Goal: Information Seeking & Learning: Learn about a topic

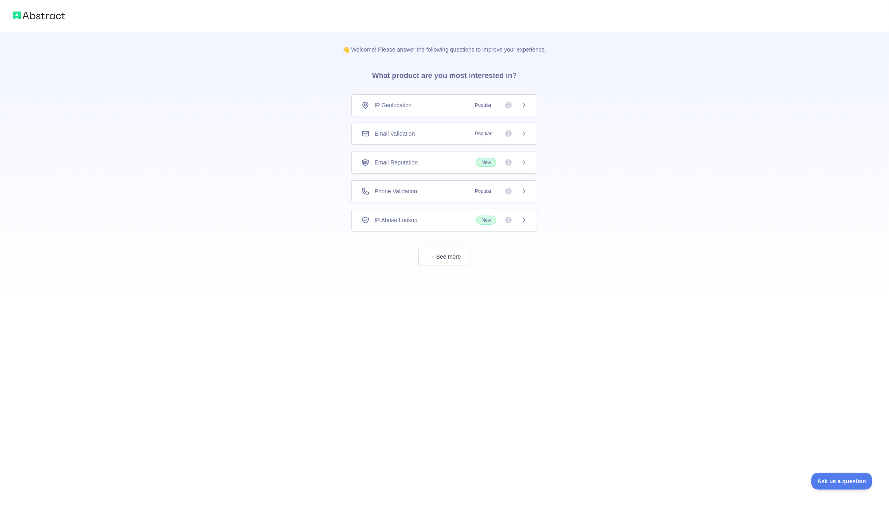
click at [414, 217] on span "IP Abuse Lookup" at bounding box center [395, 220] width 43 height 8
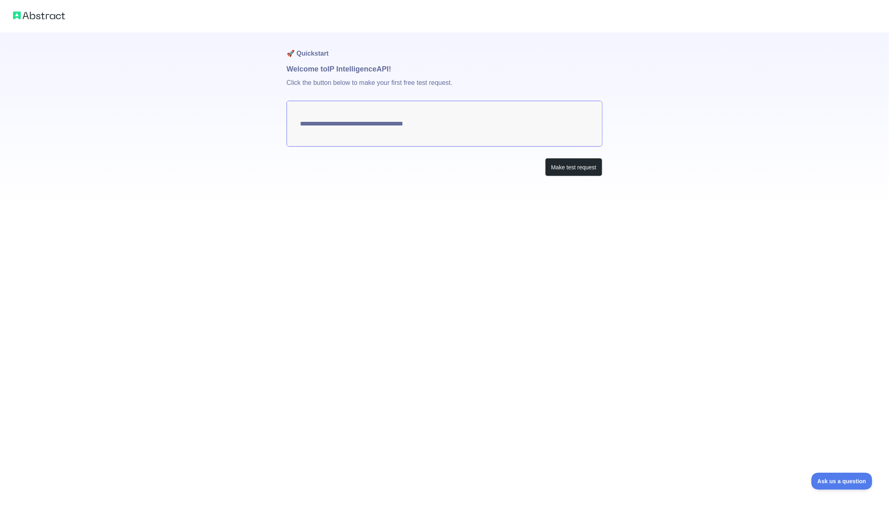
type textarea "**********"
click at [565, 165] on button "Make test request" at bounding box center [573, 167] width 57 height 18
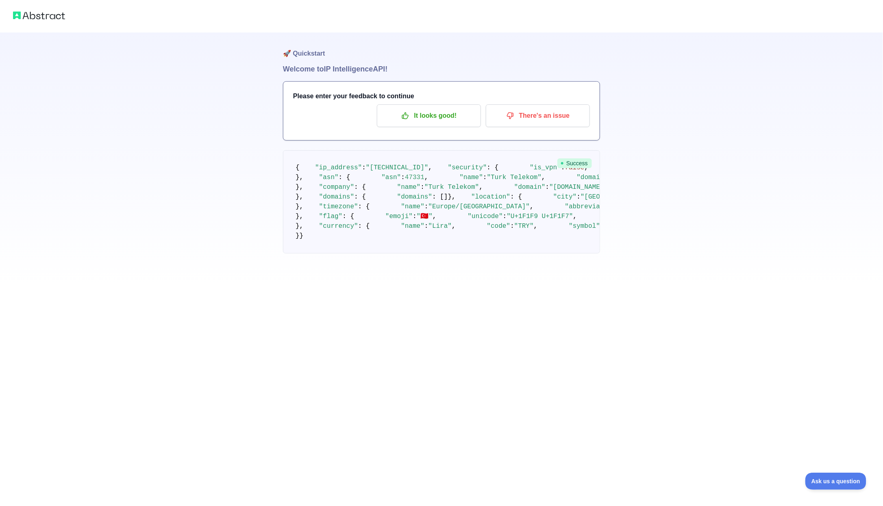
click at [36, 15] on img at bounding box center [39, 15] width 52 height 11
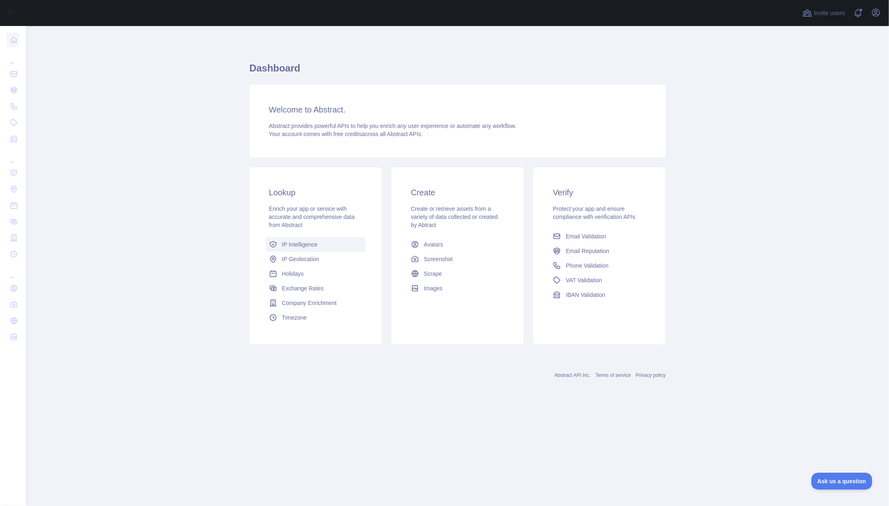
click at [306, 248] on span "IP Intelligence" at bounding box center [300, 245] width 36 height 8
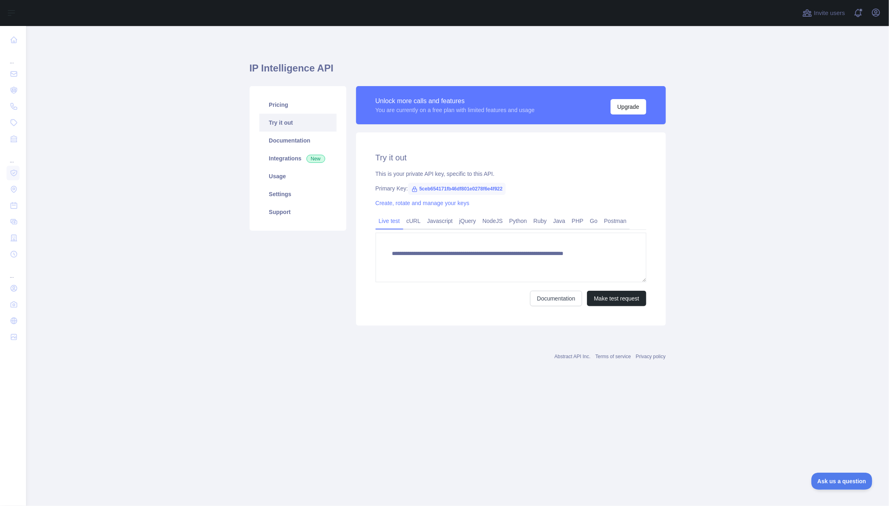
type textarea "**********"
click at [436, 190] on span "5ceb654171fb46df801e0278f6e4f922" at bounding box center [457, 189] width 98 height 12
drag, startPoint x: 436, startPoint y: 190, endPoint x: 447, endPoint y: 192, distance: 10.8
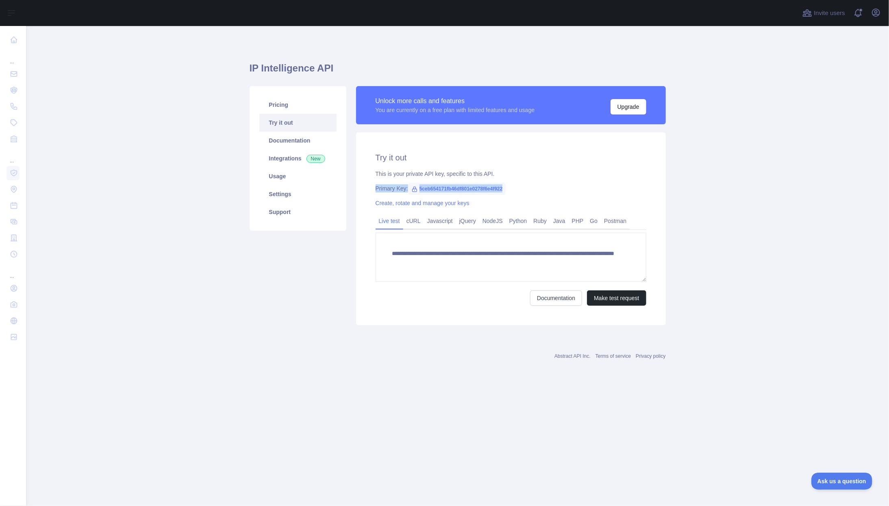
click at [447, 192] on span "5ceb654171fb46df801e0278f6e4f922" at bounding box center [457, 189] width 98 height 12
click at [452, 191] on span "5ceb654171fb46df801e0278f6e4f922" at bounding box center [457, 189] width 98 height 12
copy span "5ceb654171fb46df801e0278f6e4f922"
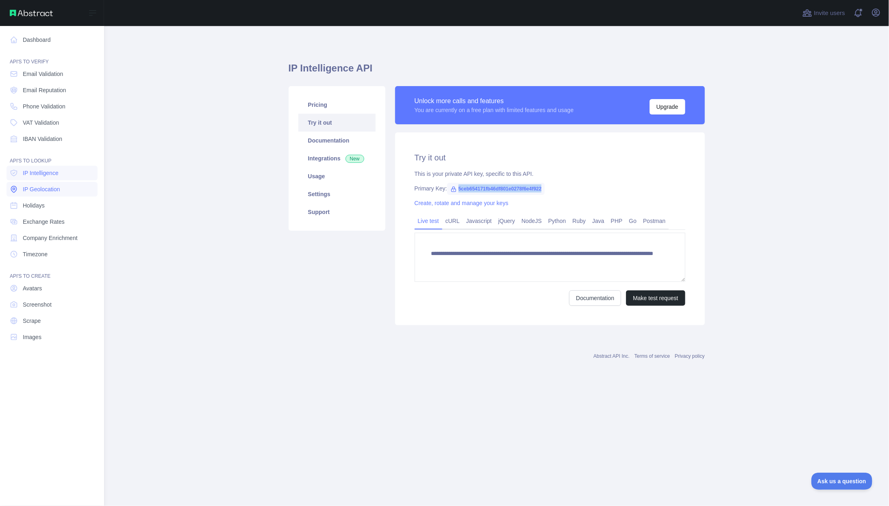
click at [41, 187] on span "IP Geolocation" at bounding box center [41, 189] width 37 height 8
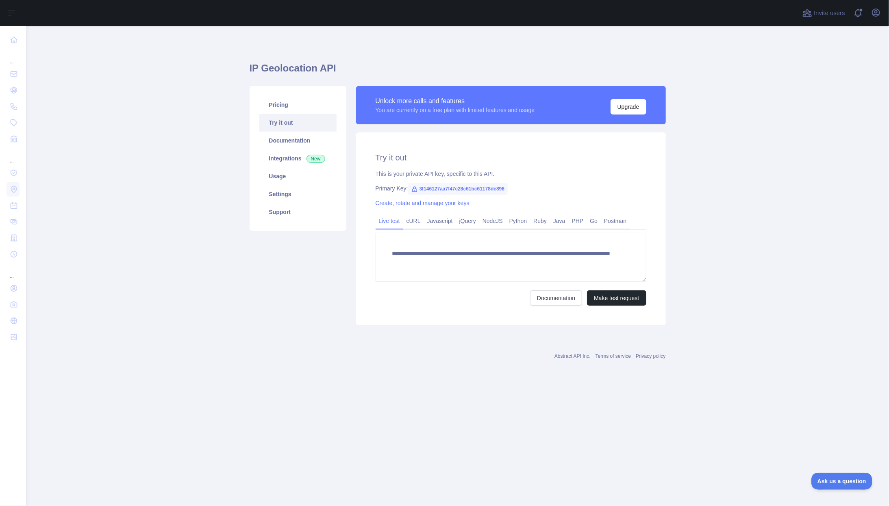
click at [444, 189] on span "3f146127aa7f47c28c61bc61178de896" at bounding box center [458, 189] width 100 height 12
copy span "3f146127aa7f47c28c61bc61178de896"
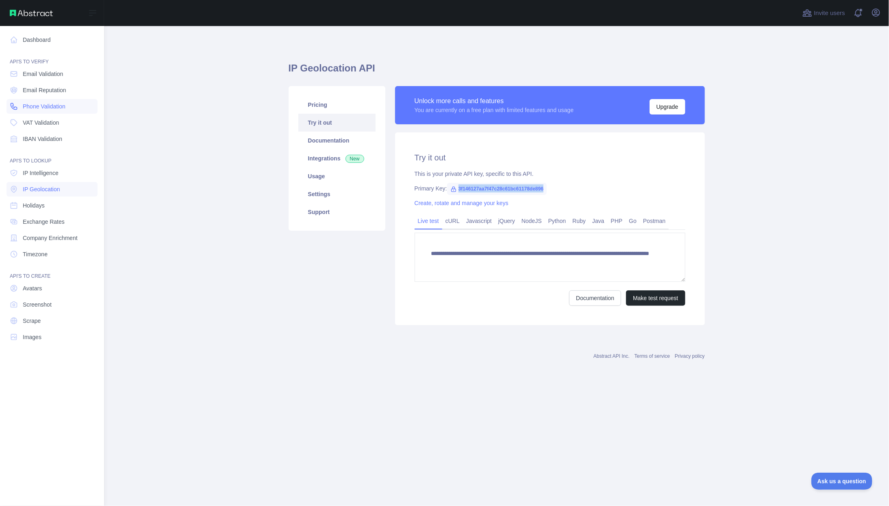
click at [29, 110] on span "Phone Validation" at bounding box center [44, 106] width 43 height 8
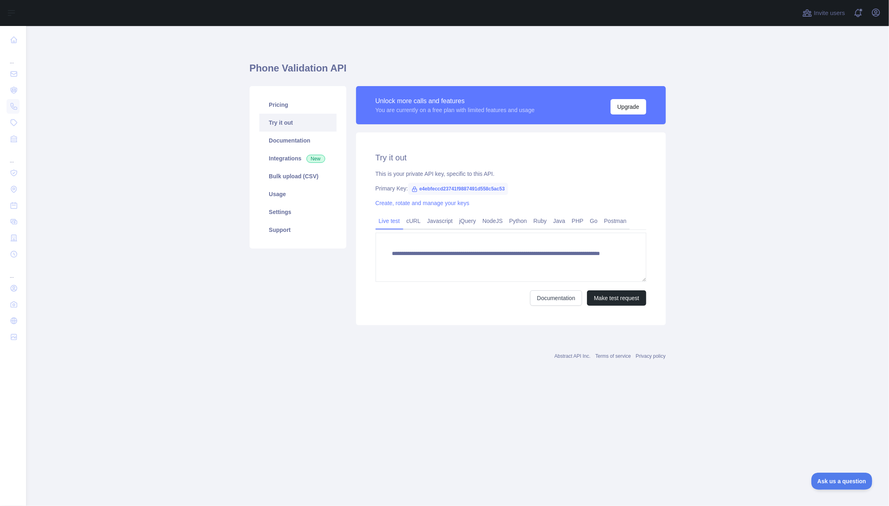
click at [466, 184] on span "e4ebfeccd23741f9887491d558c5ac53" at bounding box center [458, 189] width 100 height 12
click at [472, 191] on span "e4ebfeccd23741f9887491d558c5ac53" at bounding box center [458, 189] width 100 height 12
copy span "e4ebfeccd23741f9887491d558c5ac53"
